Goal: Download file/media

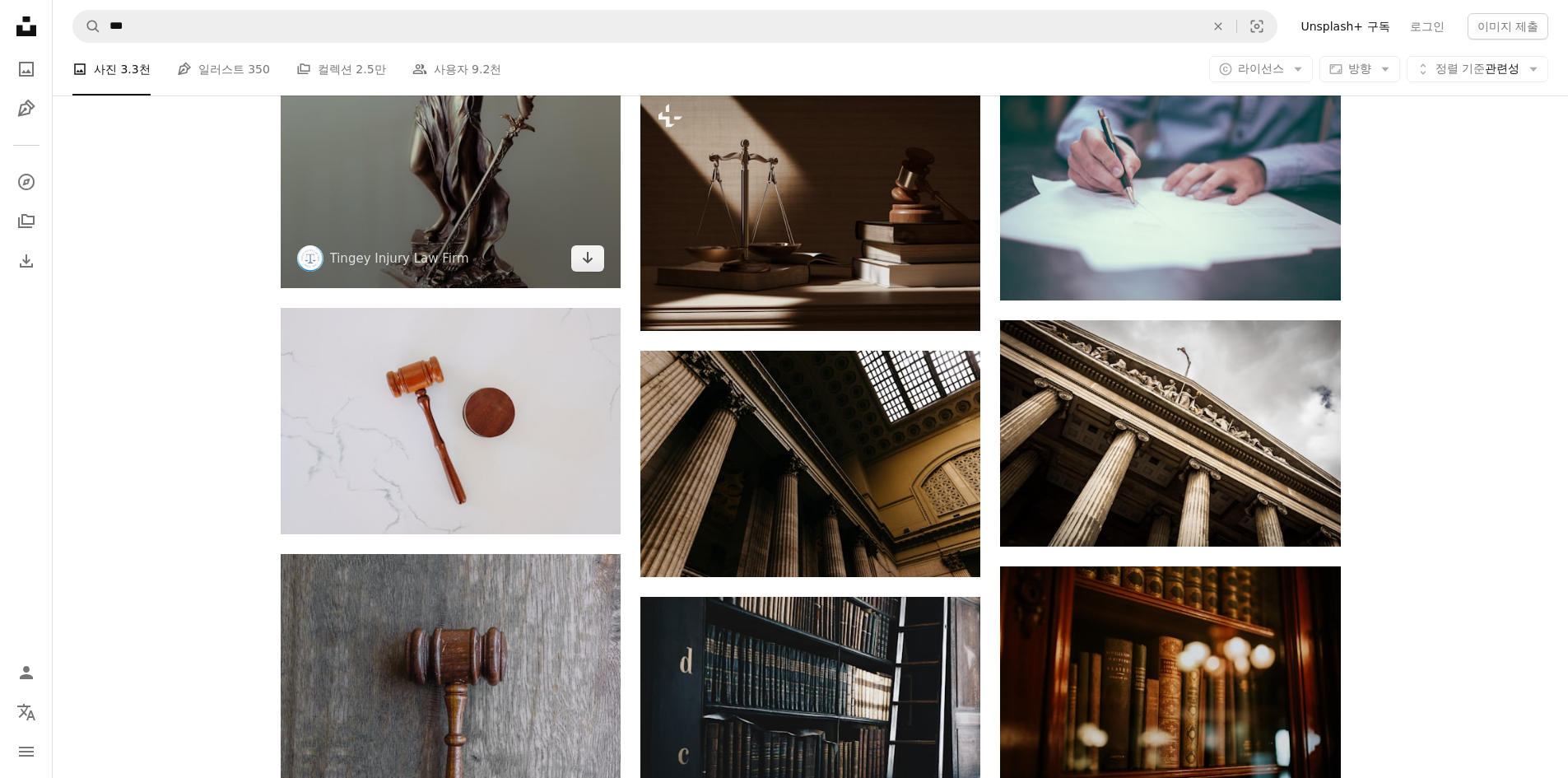
scroll to position [1317, 0]
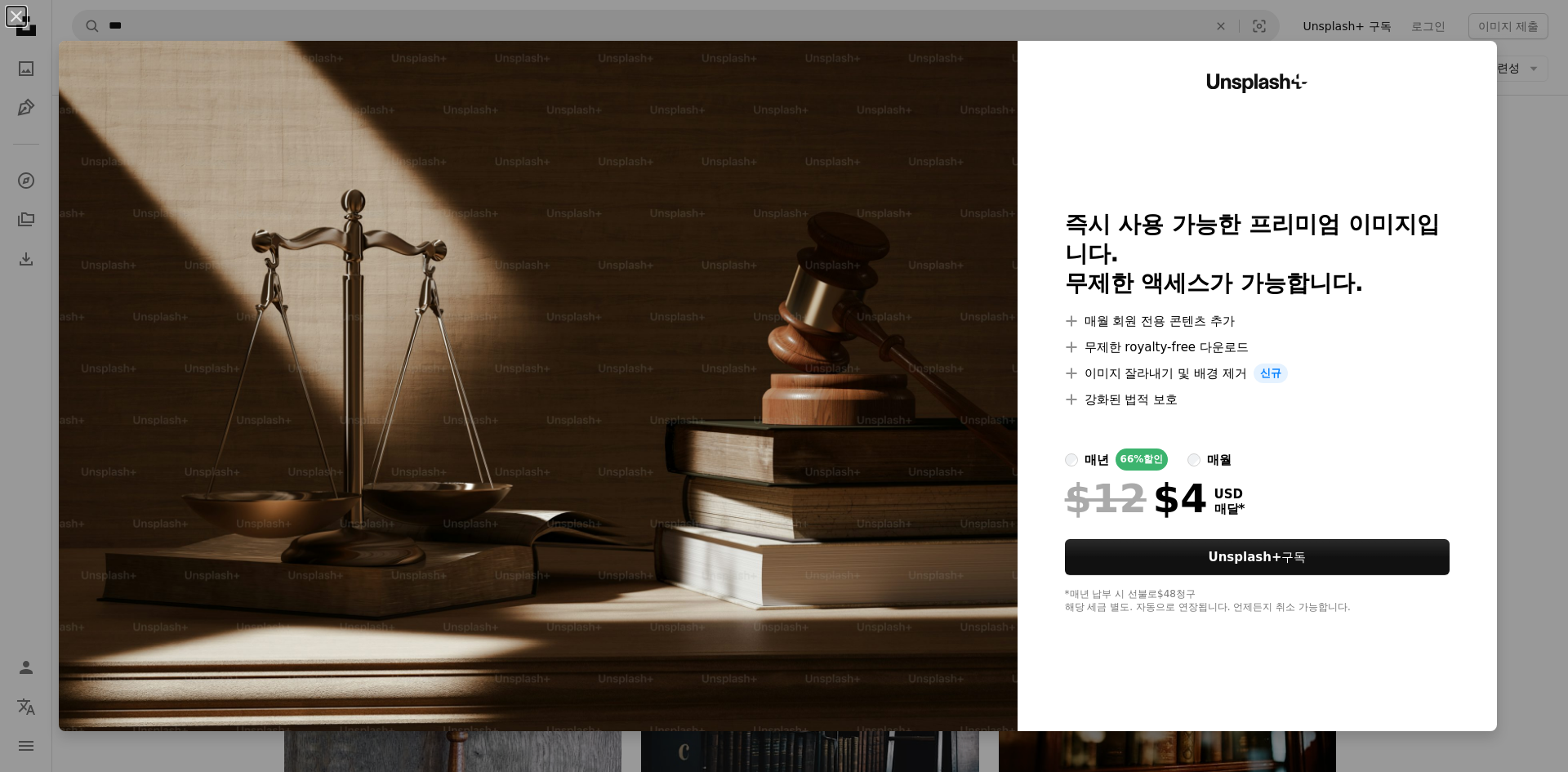
click at [1538, 189] on div "An X shape Unsplash+ 즉시 사용 가능한 프리미엄 이미지입니다. 무제한 액세스가 가능합니다. A plus sign 매월 회원 전…" at bounding box center [784, 386] width 1568 height 772
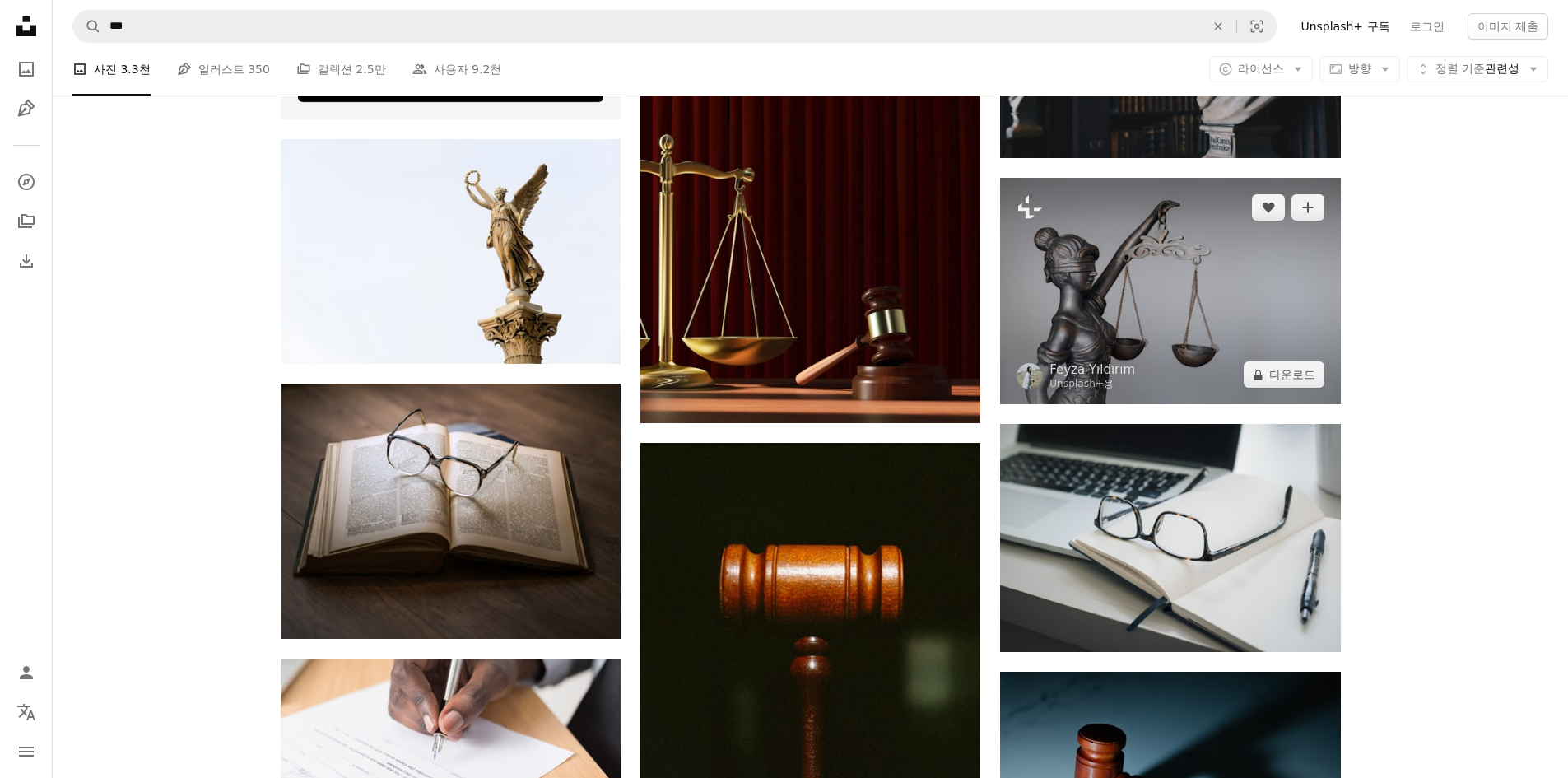
scroll to position [4279, 0]
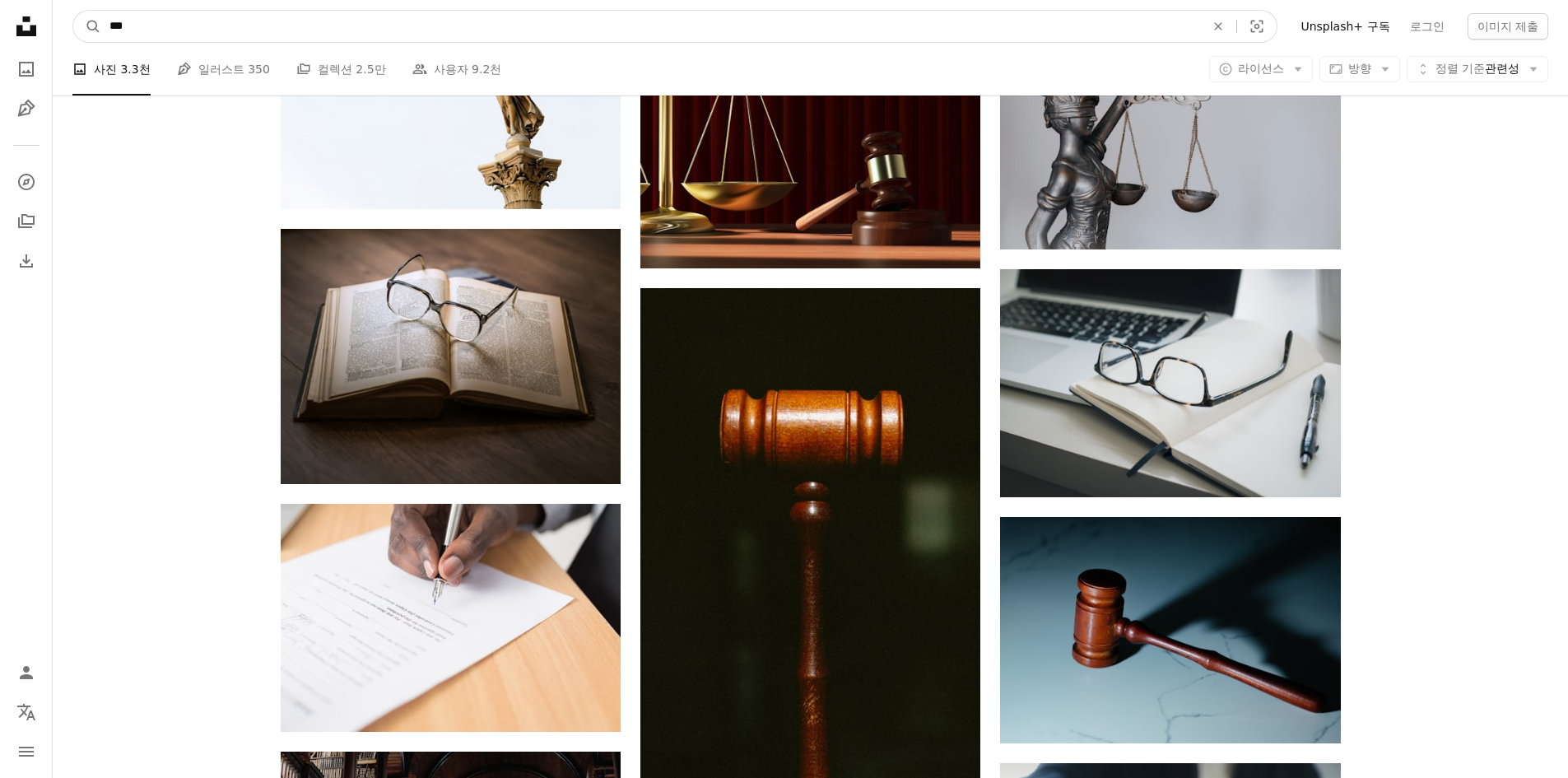
click at [219, 25] on input "***" at bounding box center [650, 26] width 1099 height 31
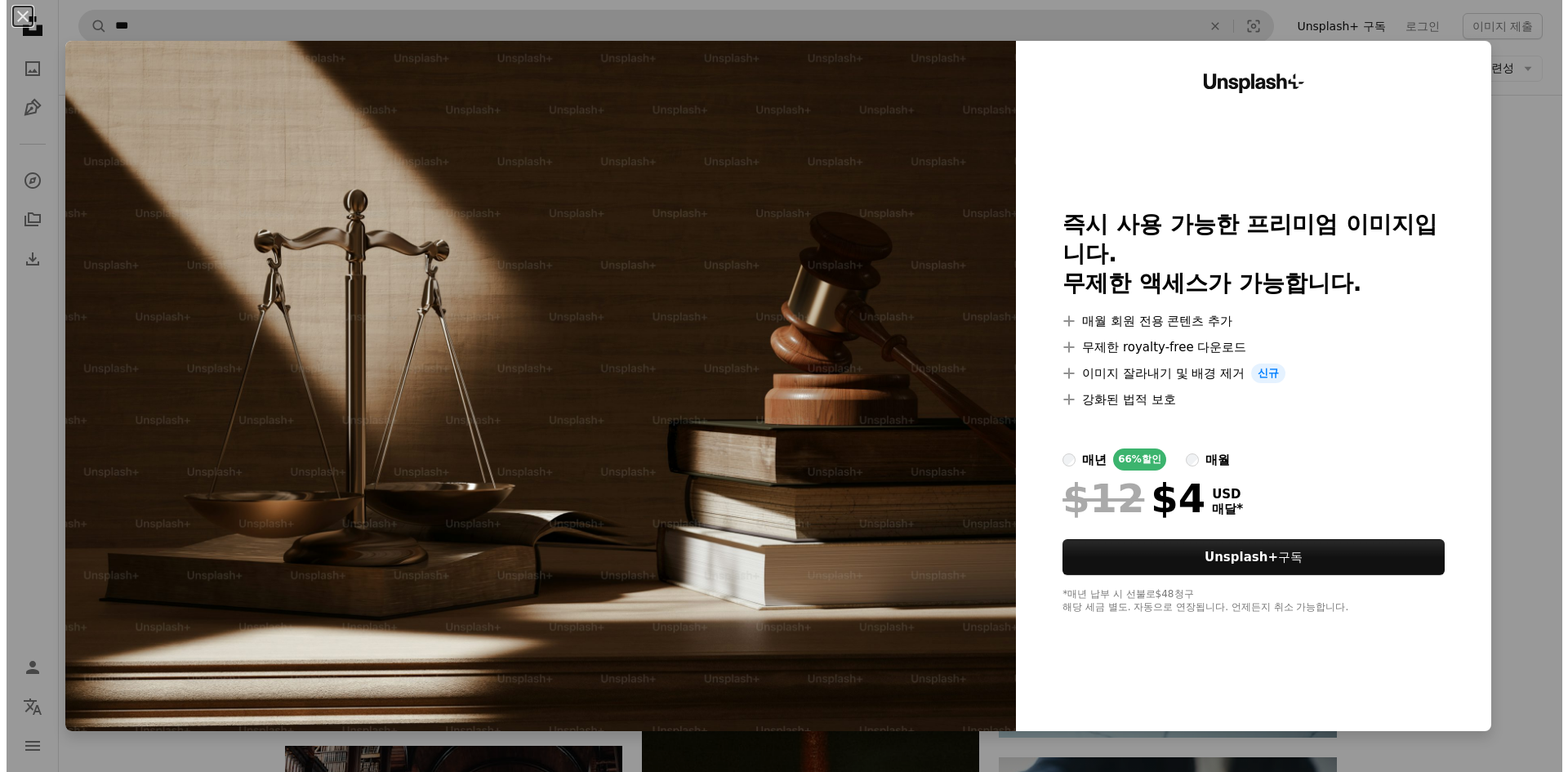
scroll to position [1307, 0]
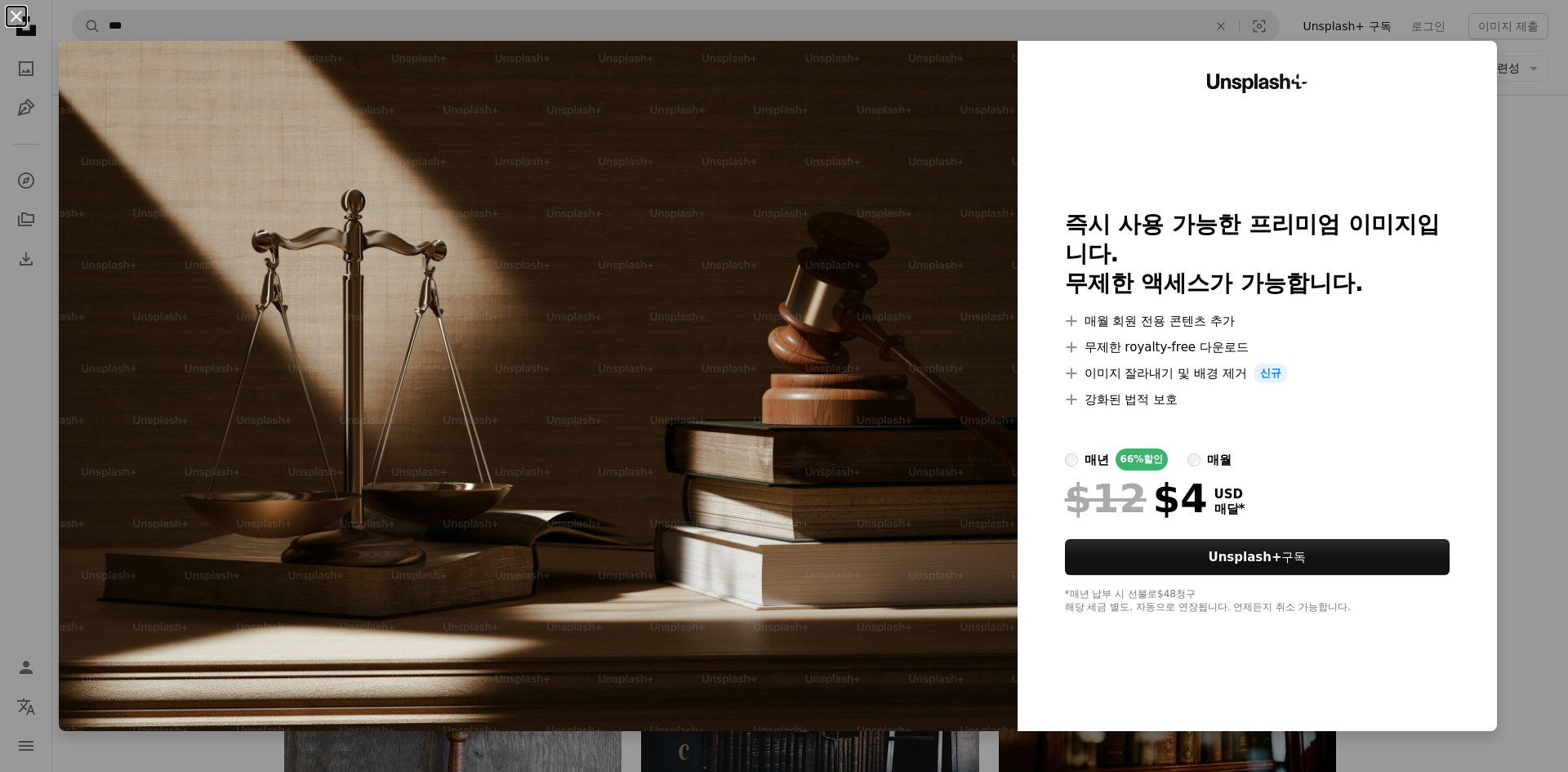
click at [16, 26] on button "An X shape" at bounding box center [16, 16] width 20 height 20
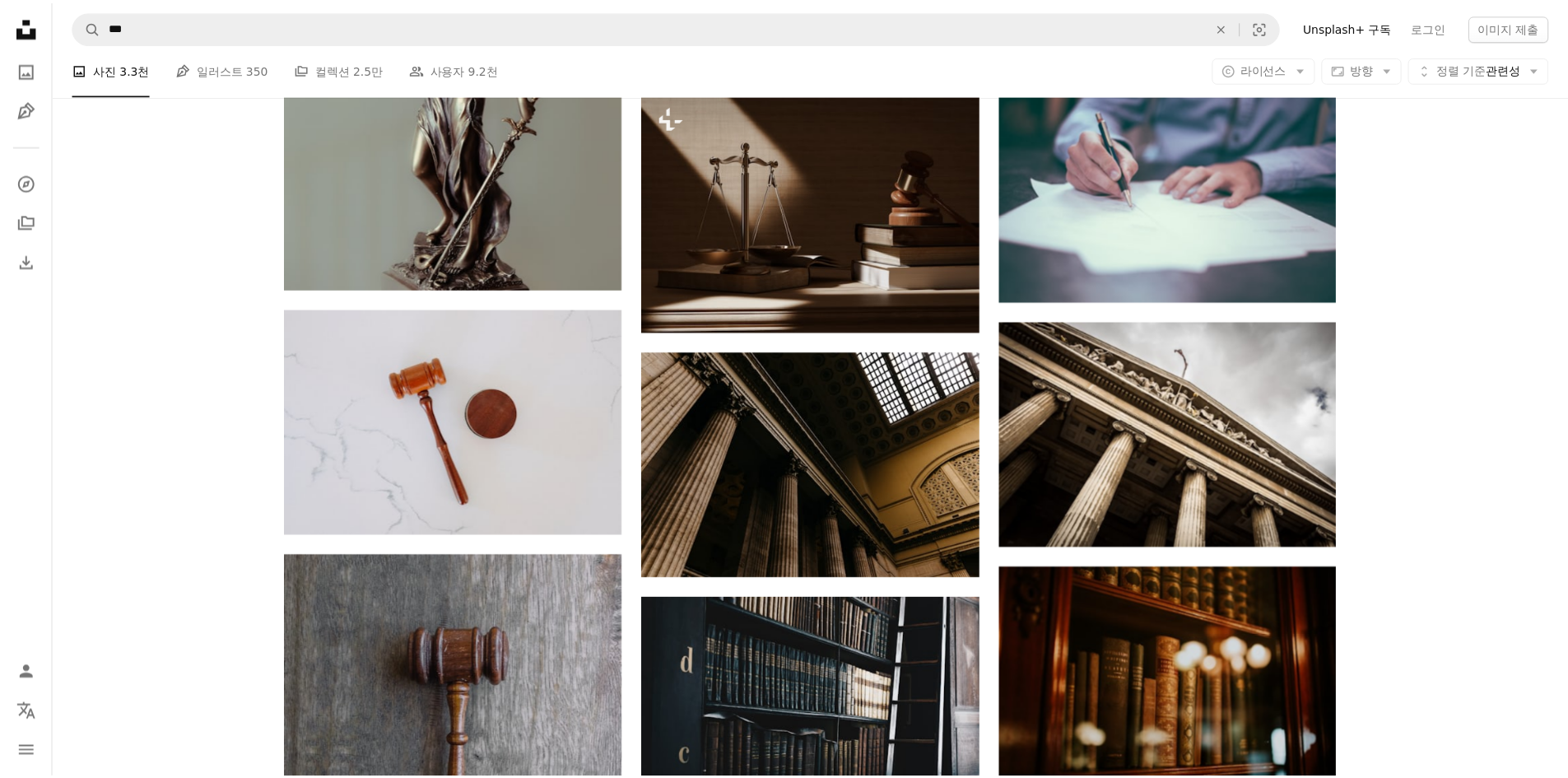
scroll to position [4279, 0]
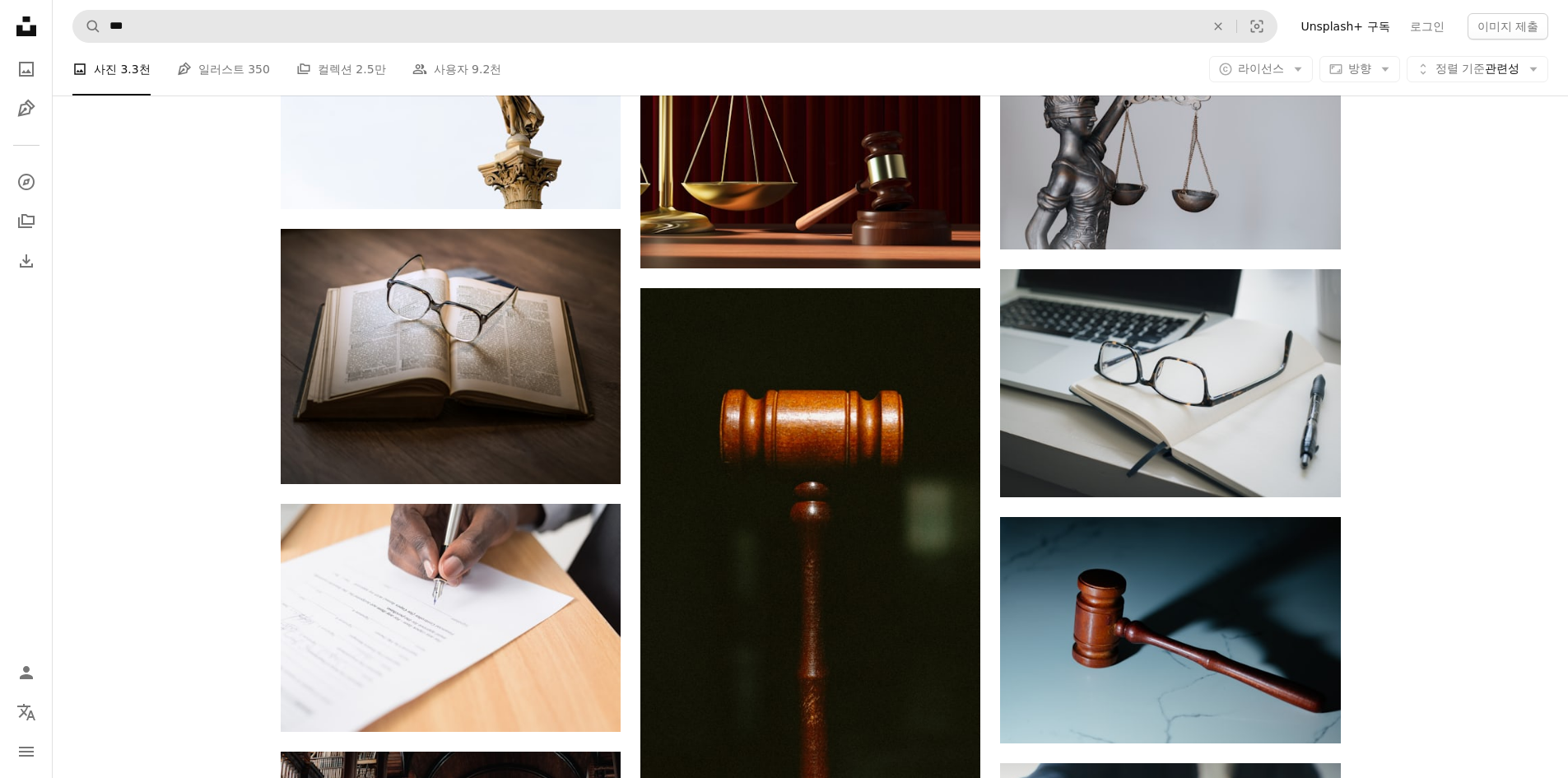
drag, startPoint x: 264, startPoint y: 48, endPoint x: 266, endPoint y: 37, distance: 11.2
click at [264, 46] on nav "A magnifying glass *** An X shape Visual search Filters Unsplash+ 구독 로그인 이미지 제출" at bounding box center [810, 26] width 1515 height 53
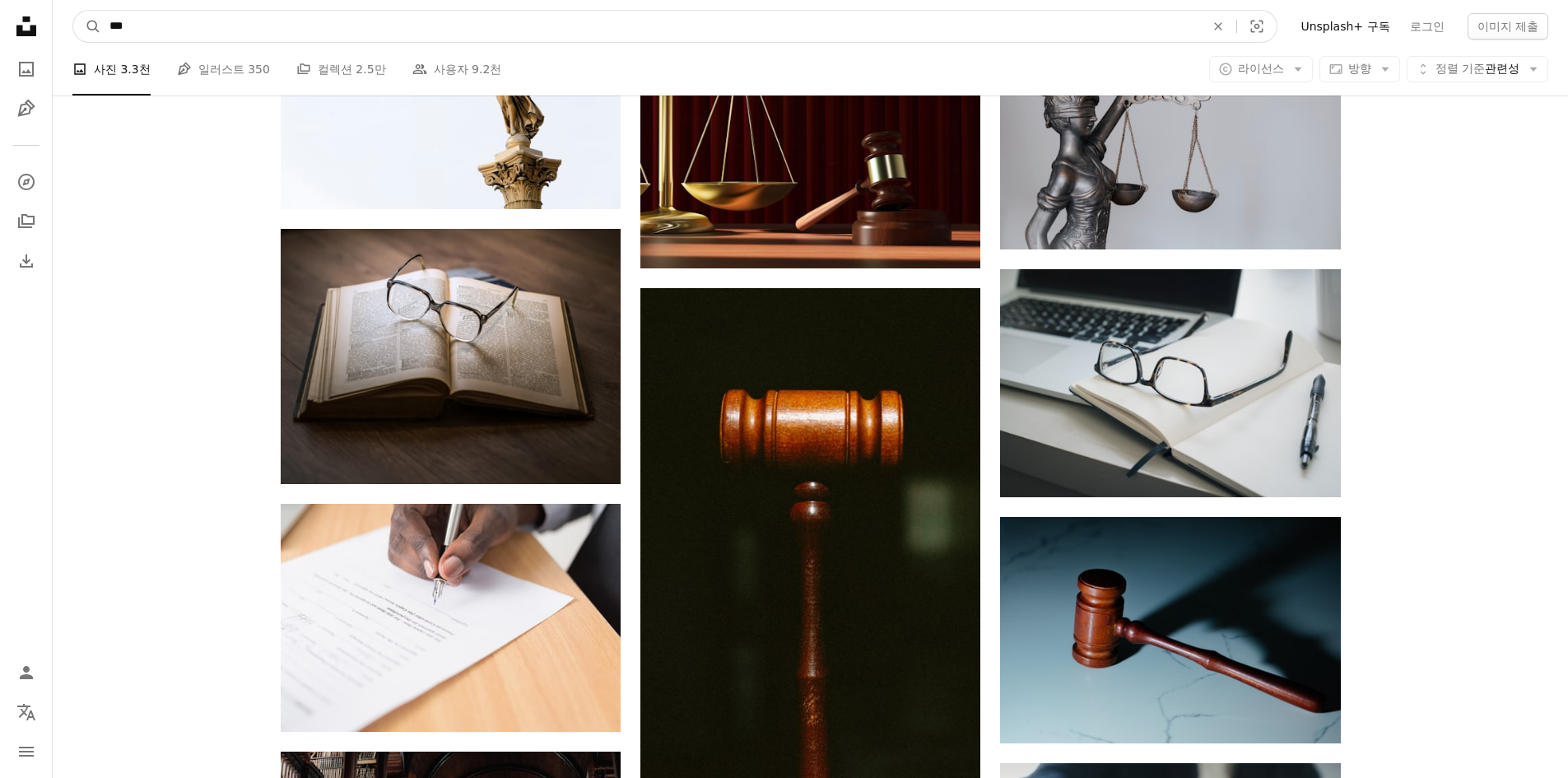
drag, startPoint x: 266, startPoint y: 36, endPoint x: -72, endPoint y: -11, distance: 341.3
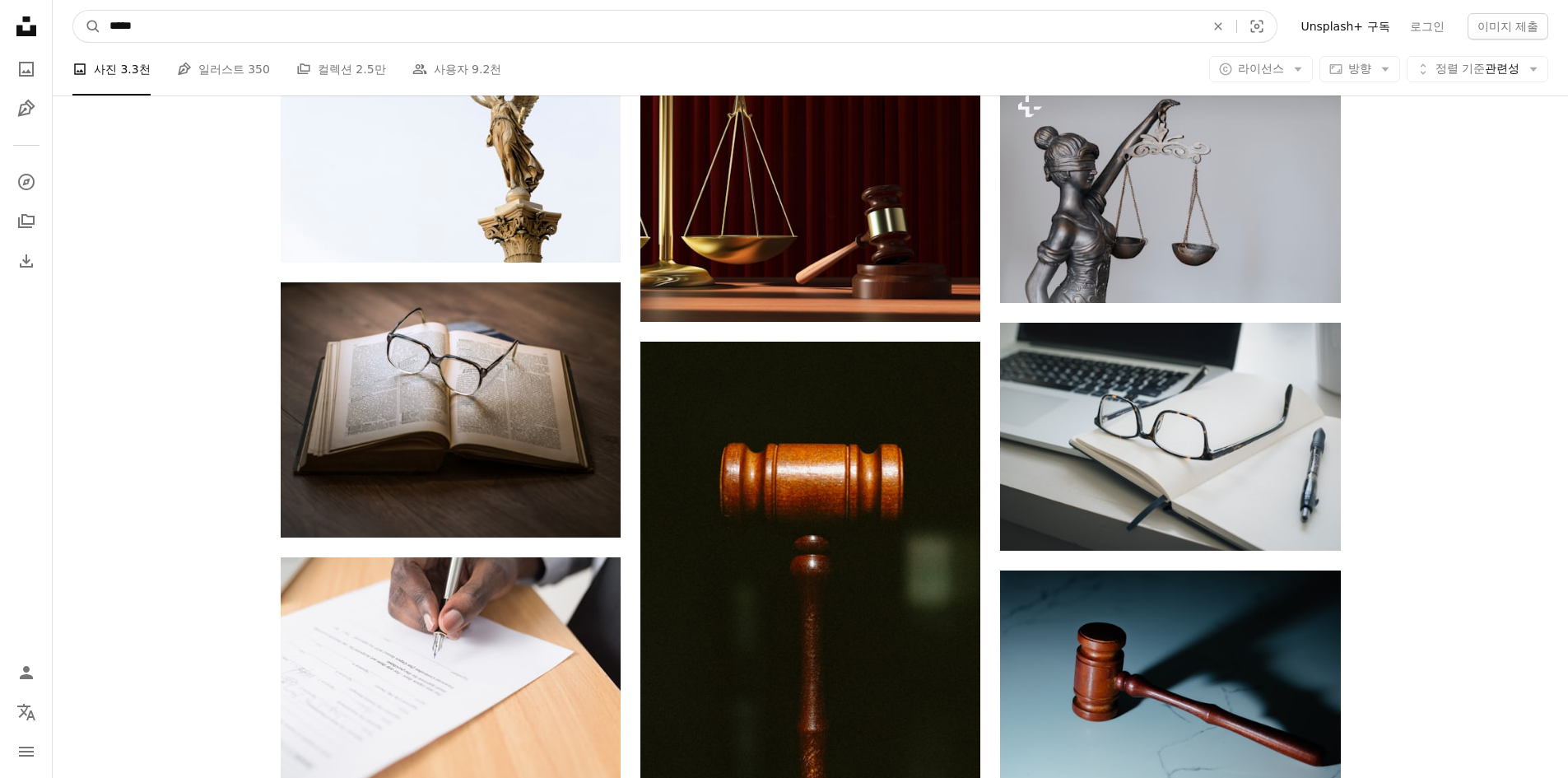
type input "*****"
click at [73, 11] on button "A magnifying glass" at bounding box center [87, 26] width 28 height 31
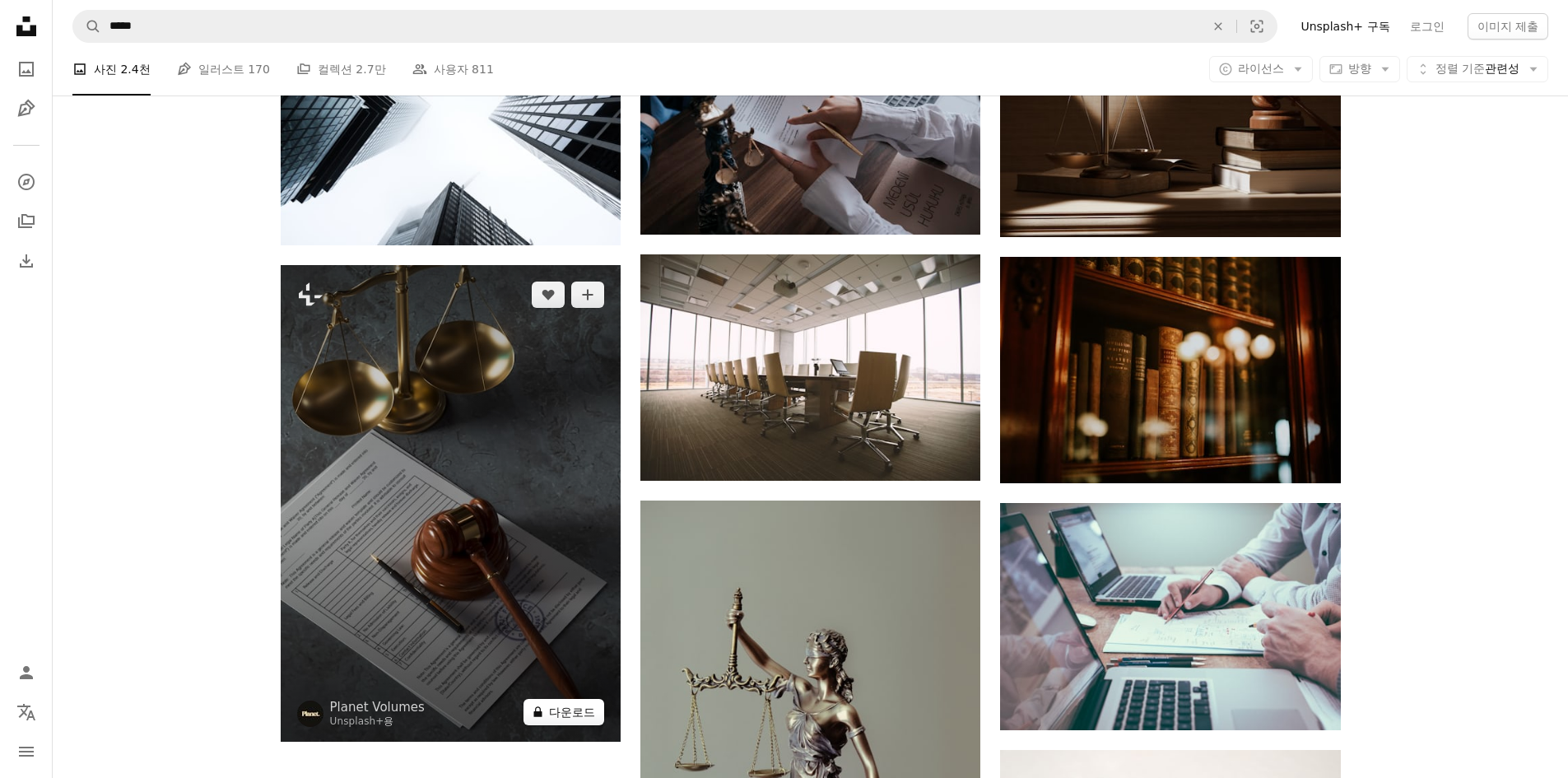
scroll to position [1563, 0]
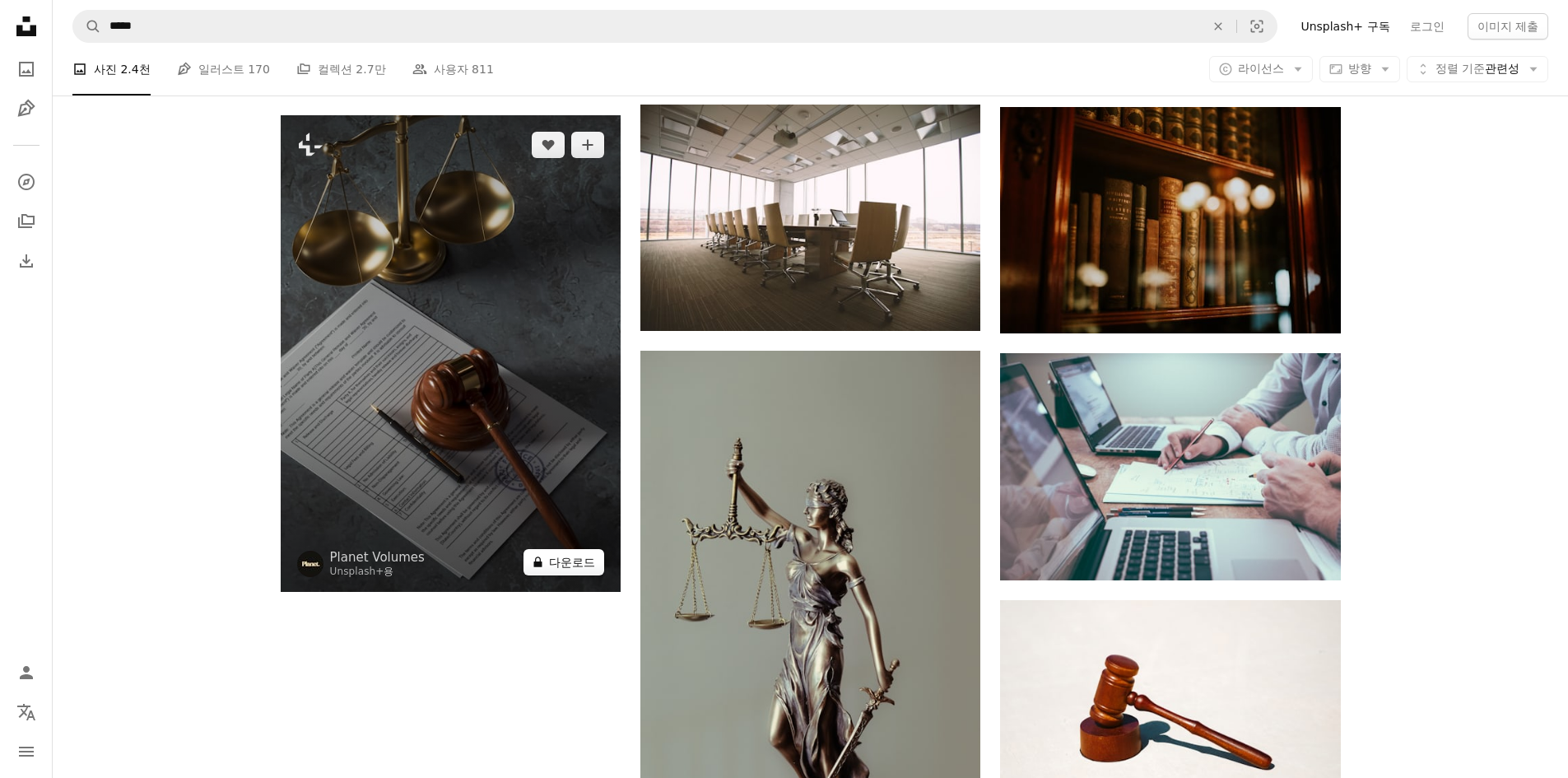
click at [585, 553] on button "A lock 다운로드" at bounding box center [563, 562] width 80 height 26
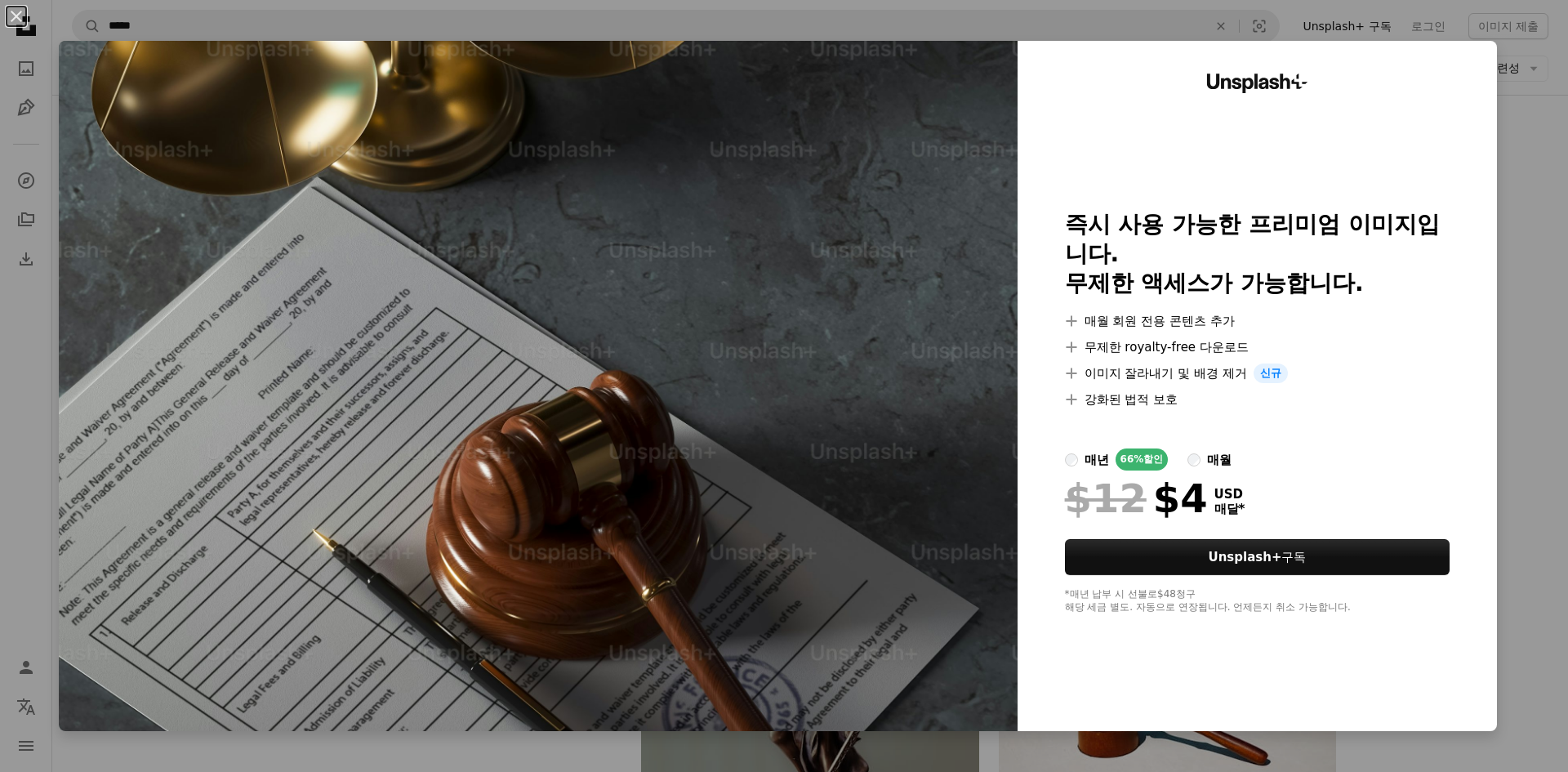
click at [1540, 264] on div "An X shape Unsplash+ 즉시 사용 가능한 프리미엄 이미지입니다. 무제한 액세스가 가능합니다. A plus sign 매월 회원 전…" at bounding box center [784, 386] width 1568 height 772
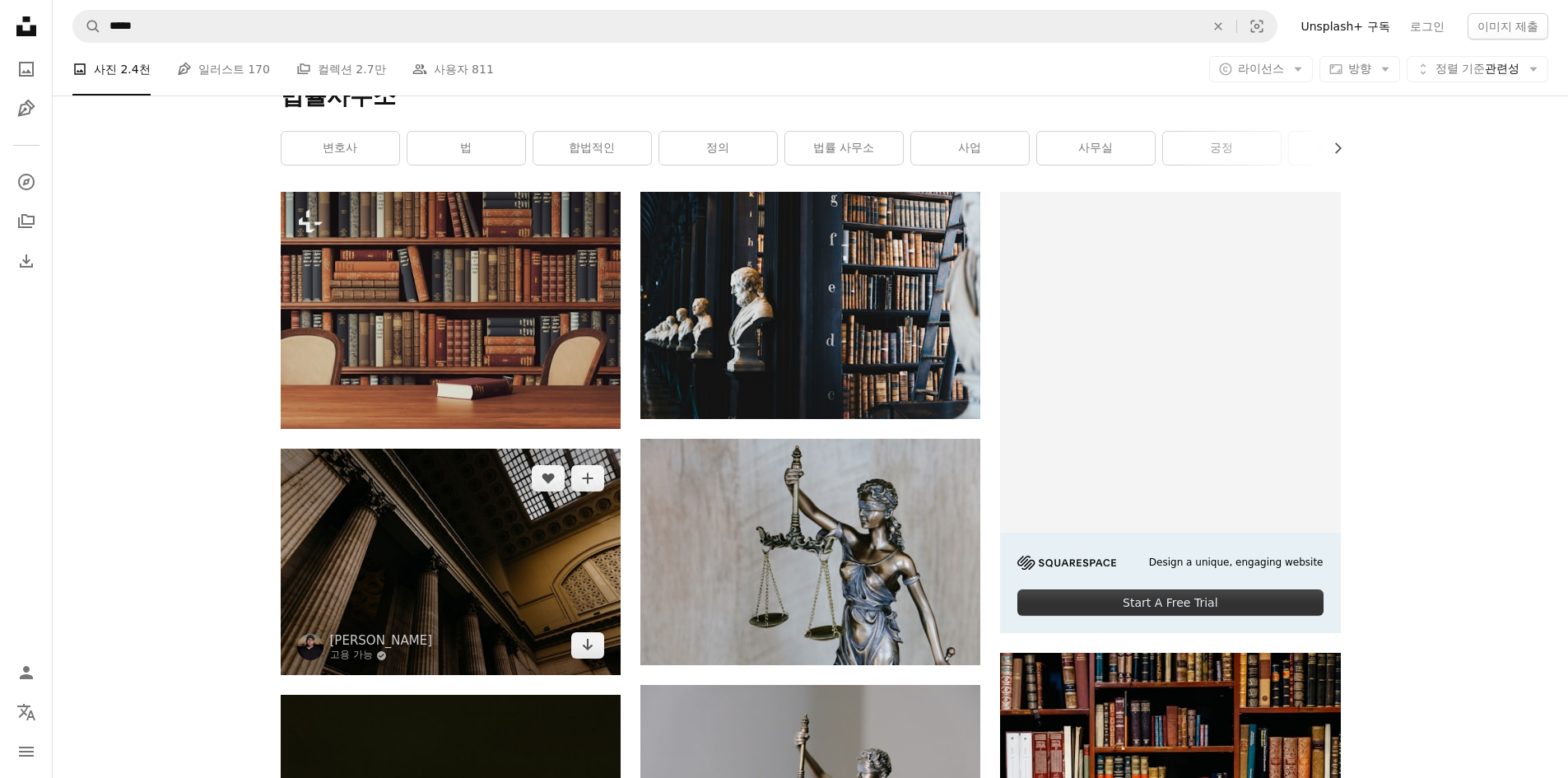
scroll to position [82, 0]
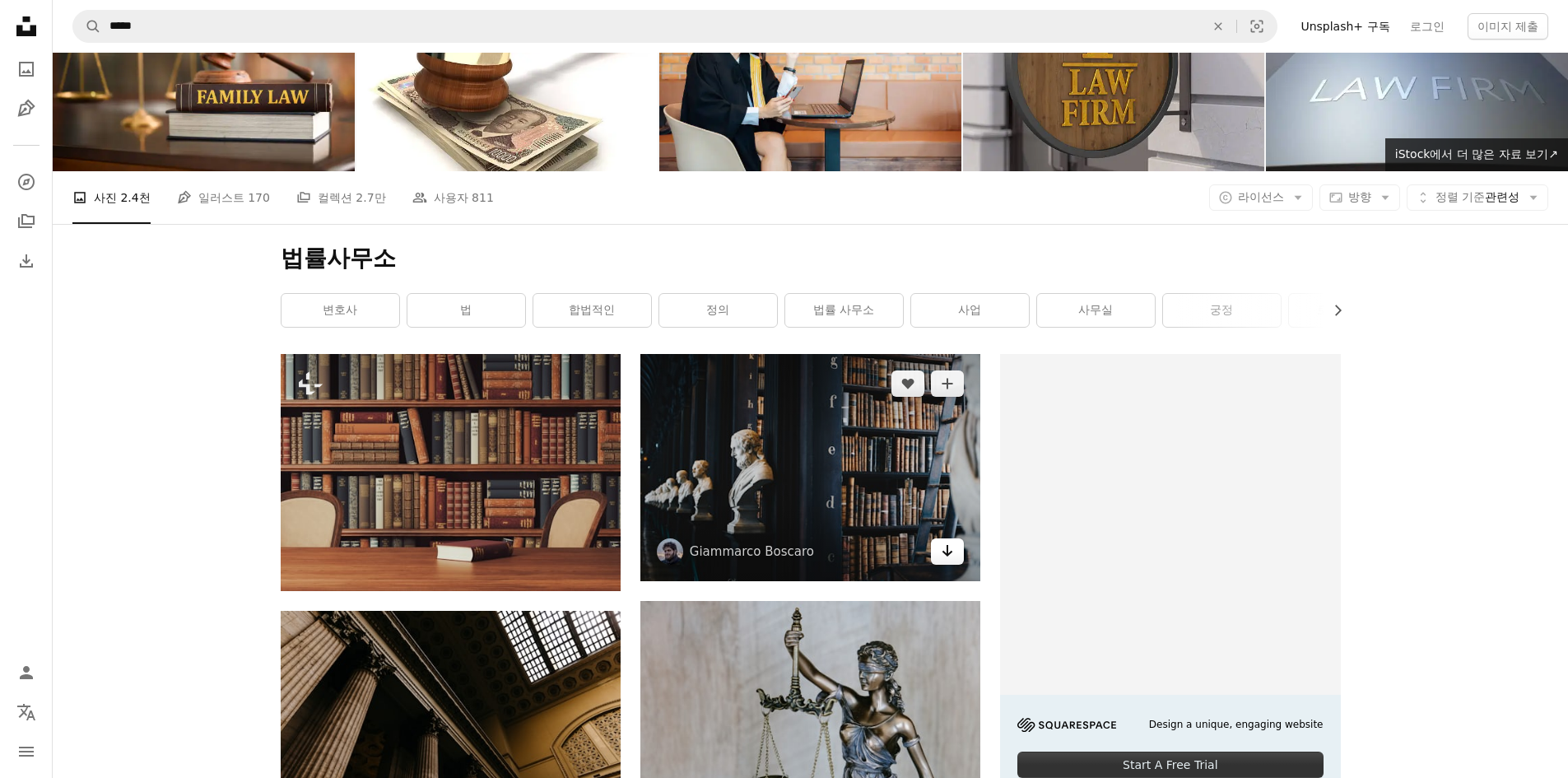
click at [950, 543] on icon "Arrow pointing down" at bounding box center [947, 550] width 13 height 20
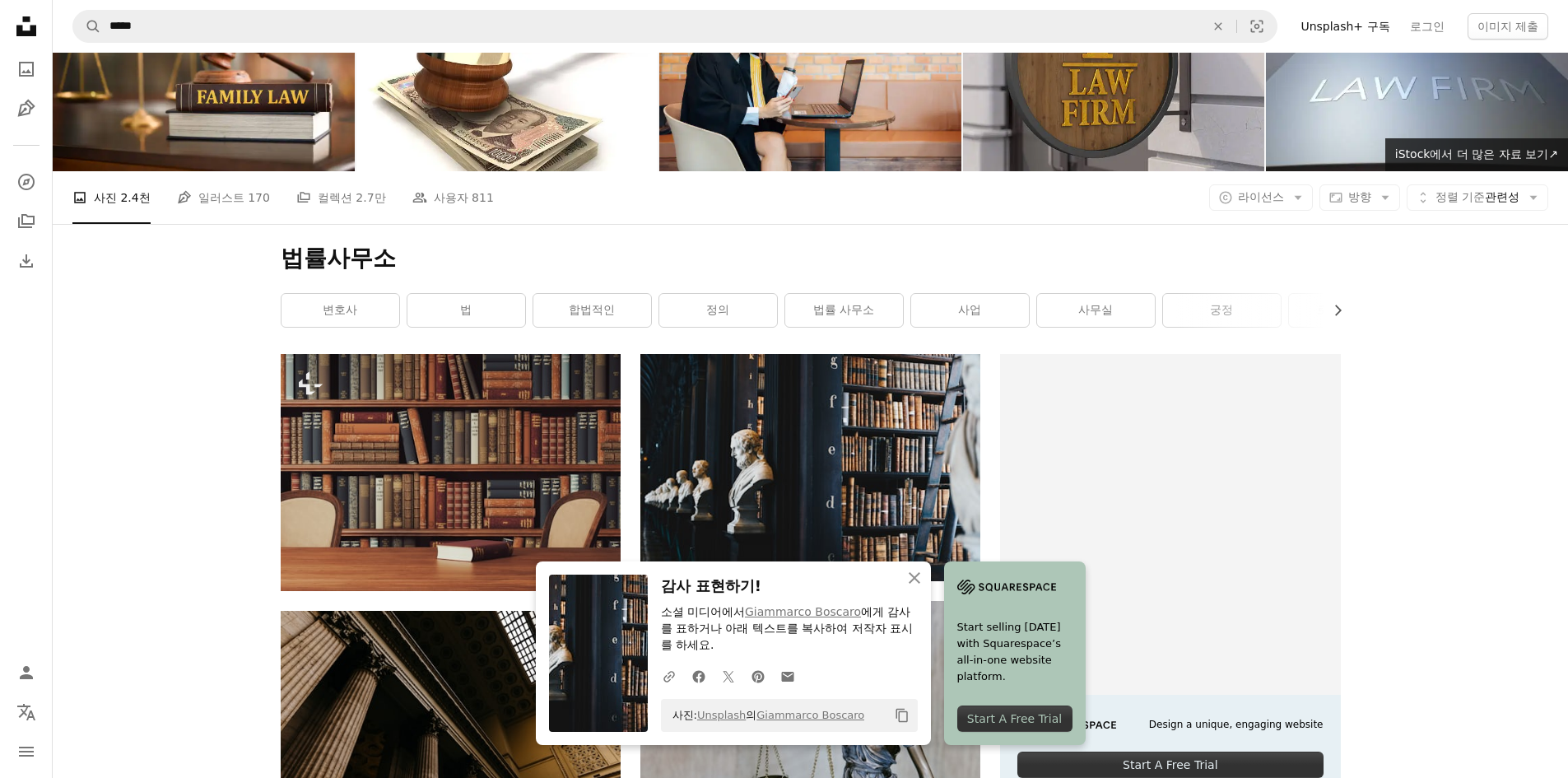
click at [349, 308] on link "변호사" at bounding box center [340, 310] width 118 height 33
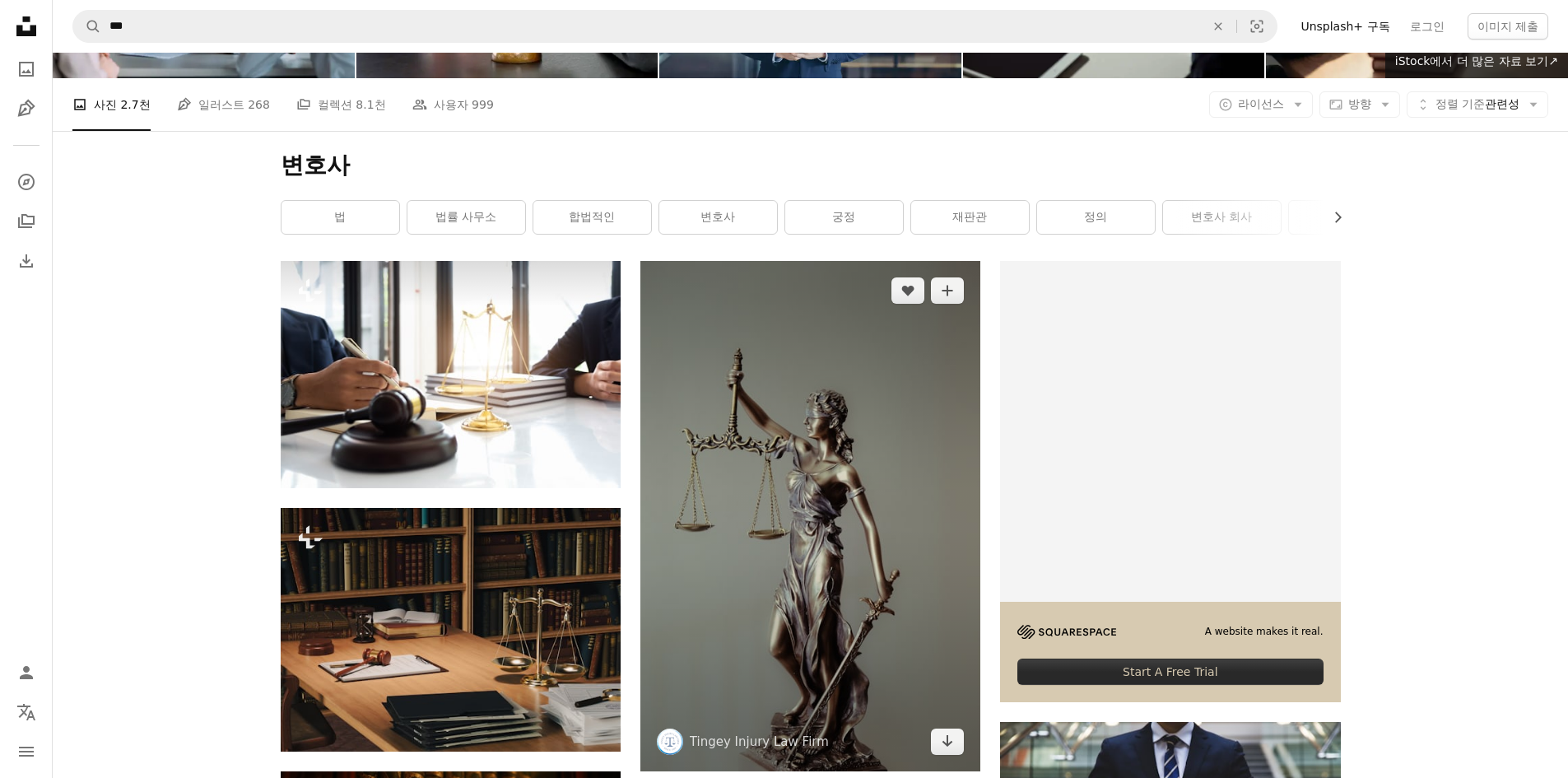
scroll to position [165, 0]
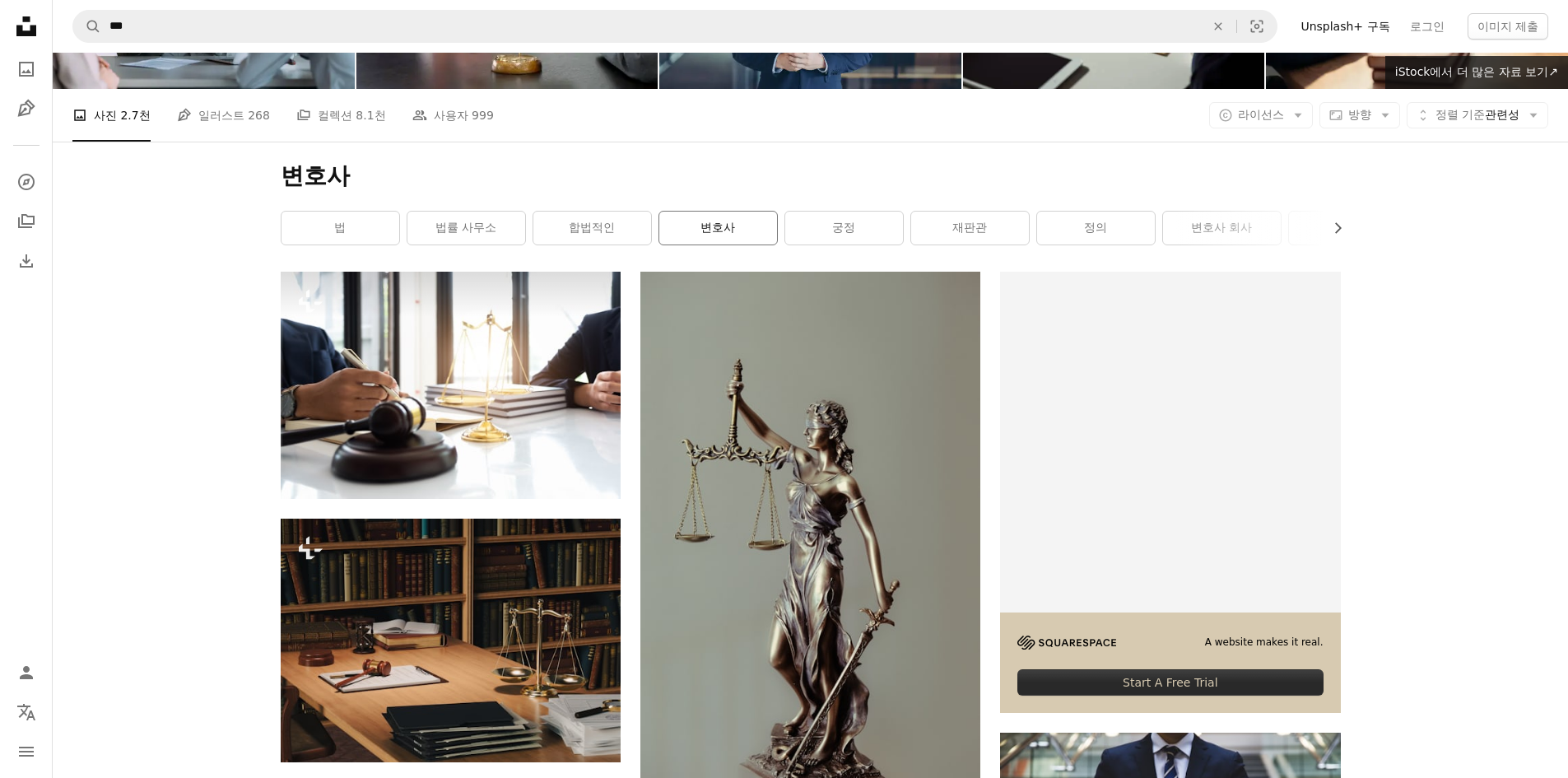
click at [701, 228] on link "변호사" at bounding box center [718, 228] width 118 height 33
click at [720, 229] on link "변호사" at bounding box center [718, 228] width 118 height 33
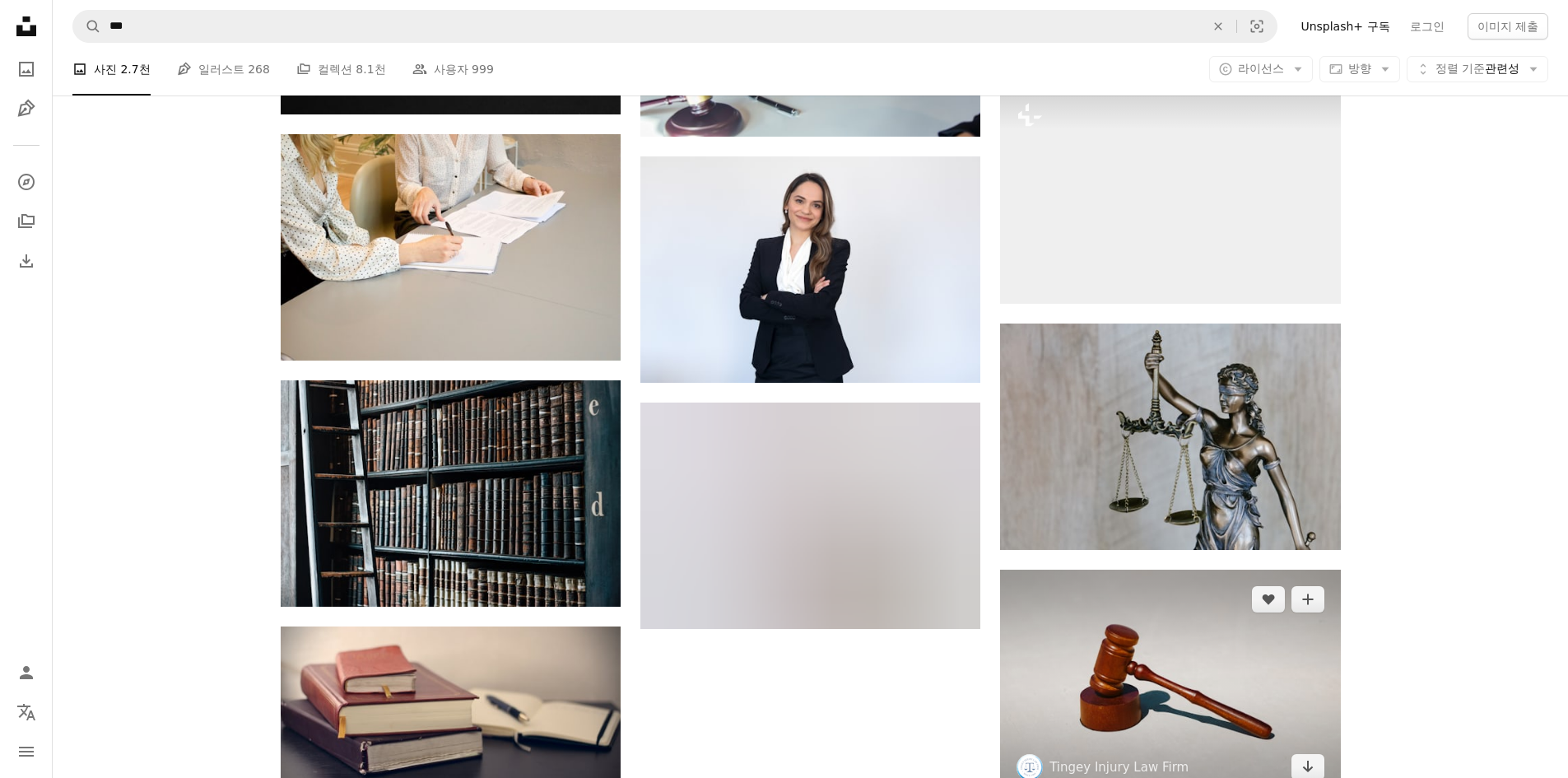
scroll to position [1728, 0]
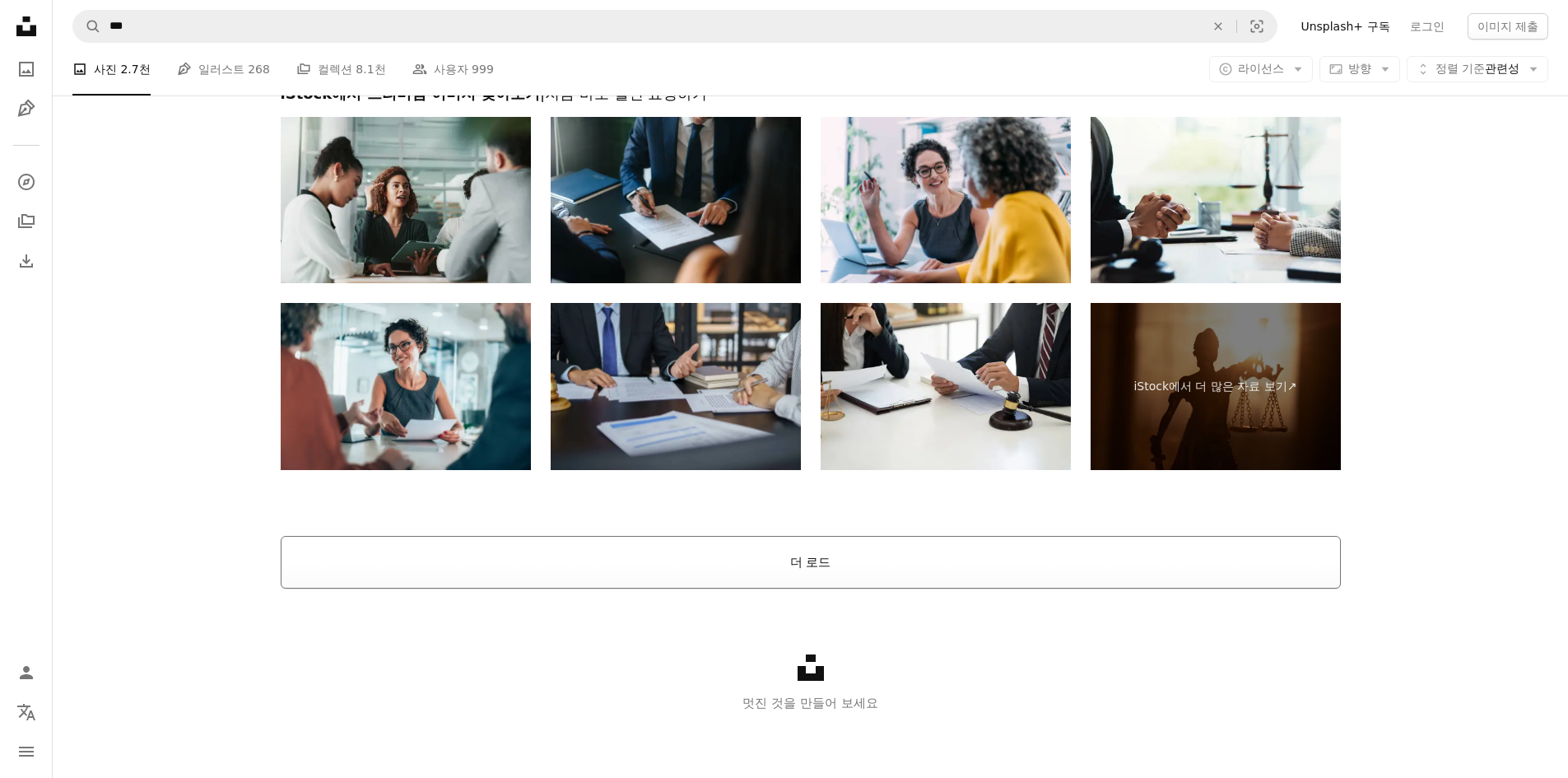
click at [968, 552] on button "더 로드" at bounding box center [810, 562] width 1061 height 53
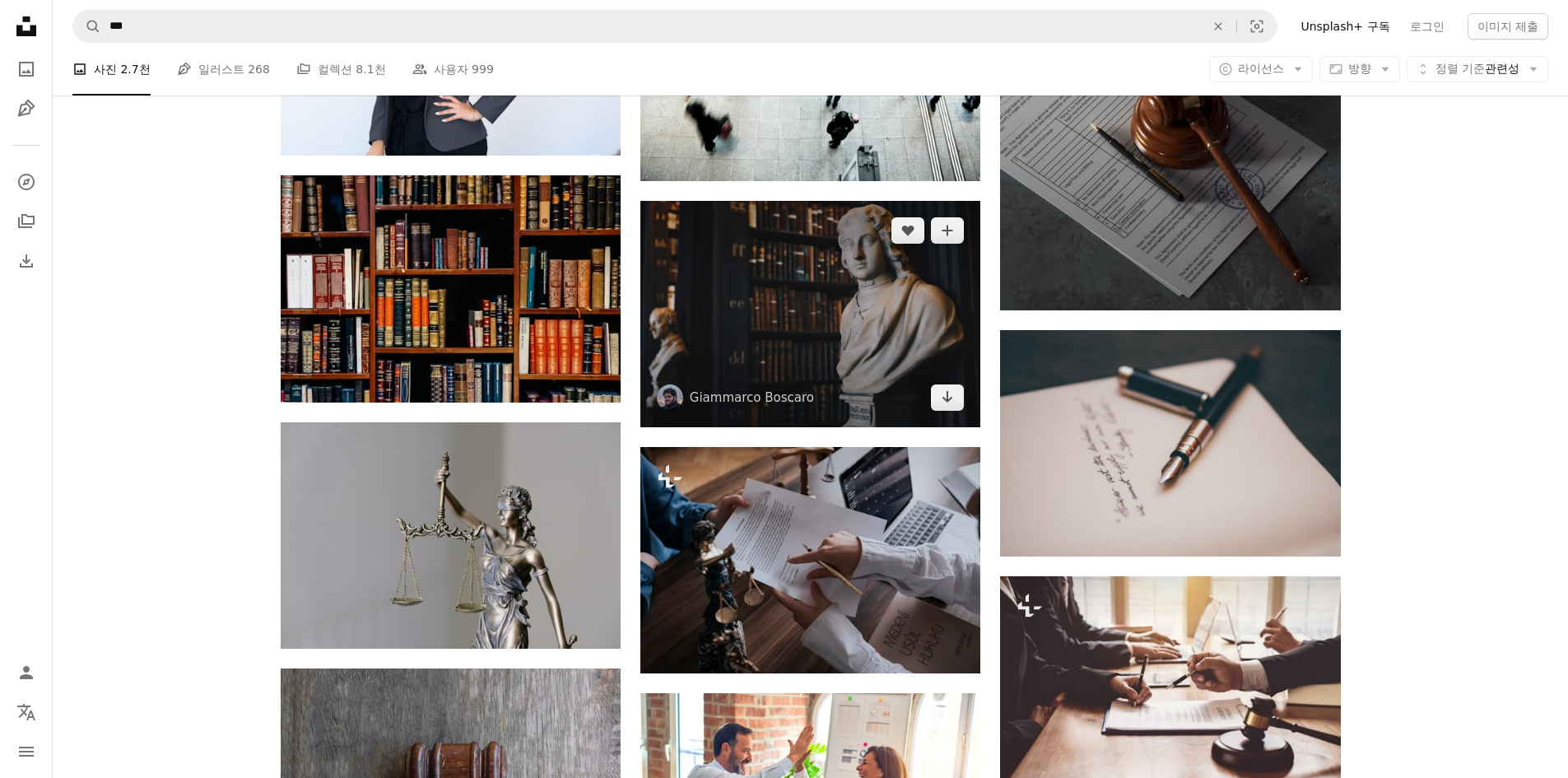
scroll to position [3974, 0]
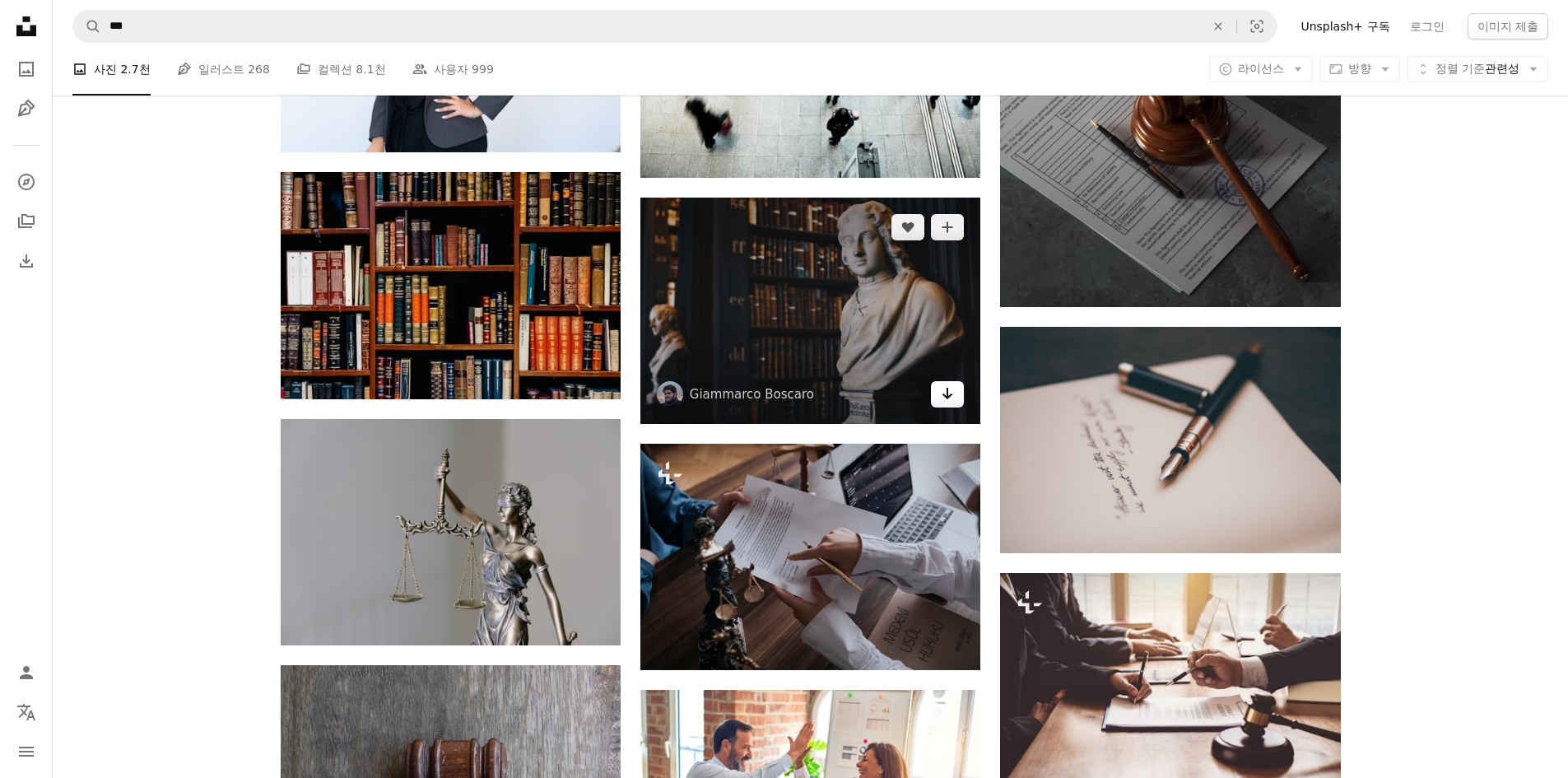
click at [940, 394] on icon "Arrow pointing down" at bounding box center [947, 393] width 13 height 20
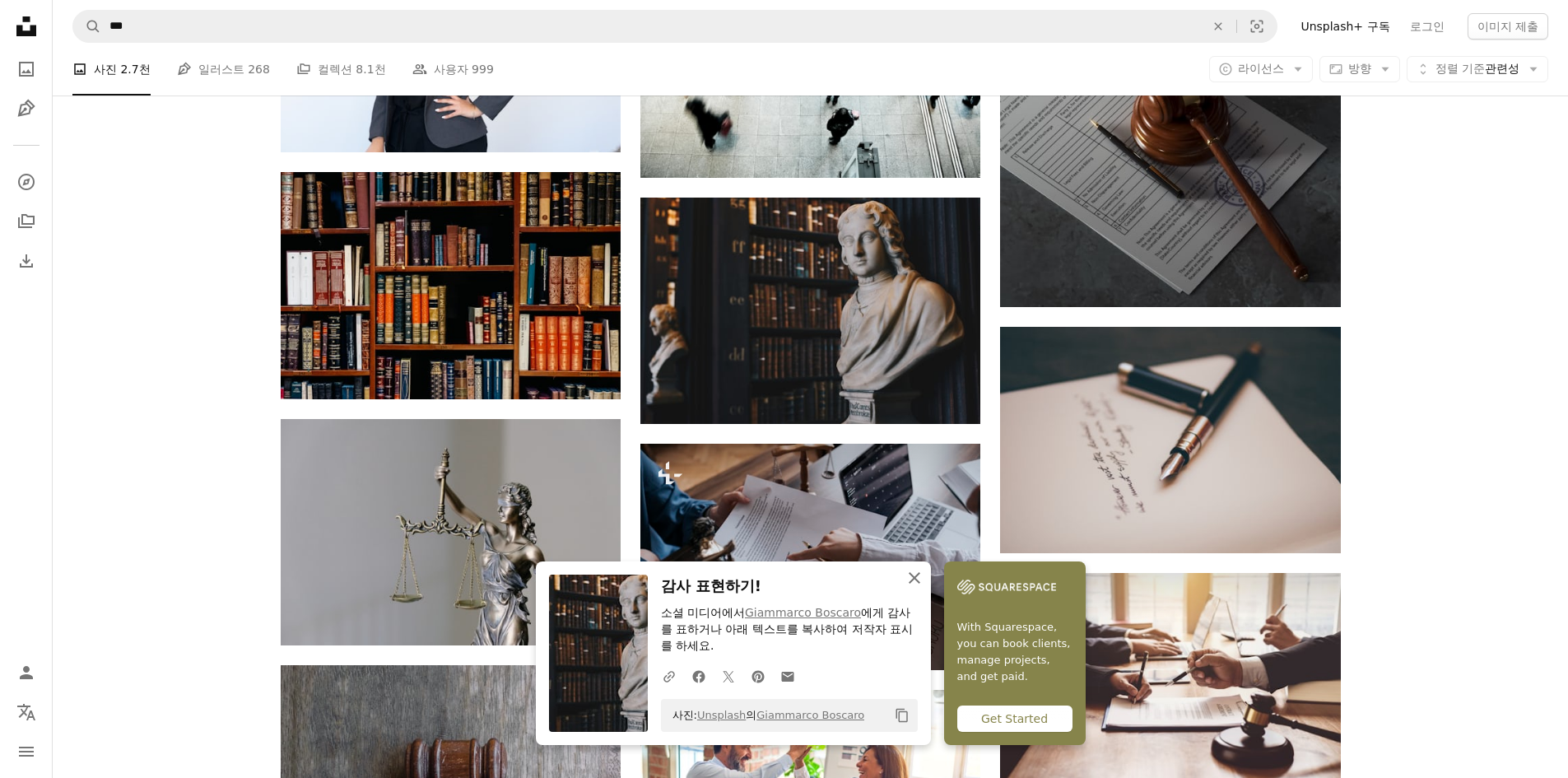
click at [913, 573] on icon "An X shape" at bounding box center [915, 578] width 20 height 20
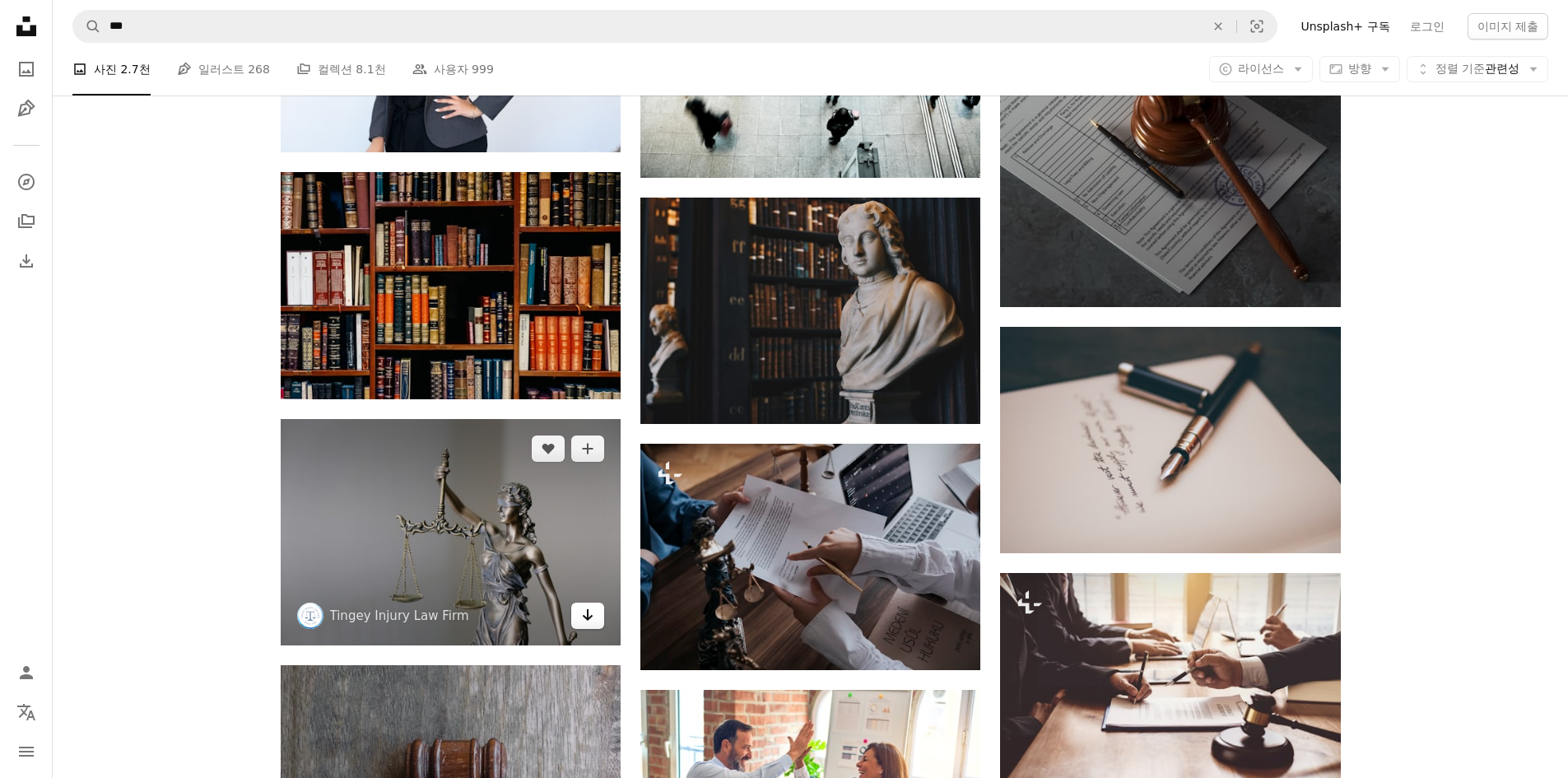
click at [599, 622] on link "Arrow pointing down" at bounding box center [588, 616] width 33 height 26
